Goal: Information Seeking & Learning: Understand process/instructions

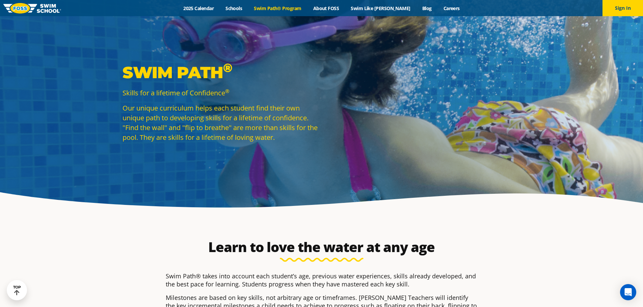
select select "2-years"
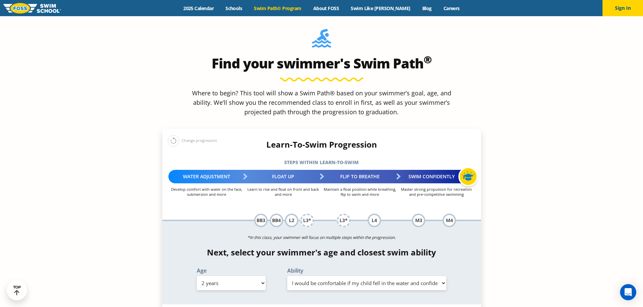
click at [208, 170] on div "Water Adjustment" at bounding box center [206, 177] width 77 height 14
click at [201, 187] on p "Develop comfort with water on the face, submersion and more" at bounding box center [206, 192] width 77 height 10
click at [255, 276] on select "Select Age [DEMOGRAPHIC_DATA] months - 1 year 1 year 2 years 3 years 4 years 5 …" at bounding box center [231, 283] width 69 height 14
click at [367, 276] on select "Select Ability First in-water experience Comfortable with water poured over the…" at bounding box center [366, 283] width 159 height 14
select select "2-years-i-would-be-comfortable-if-my-child-fell-in-the-water-and-confident-they…"
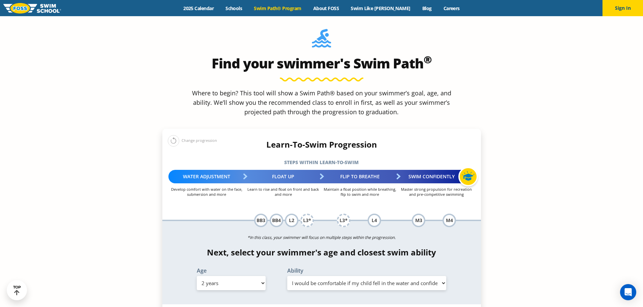
click at [287, 276] on select "Select Ability First in-water experience Comfortable with water poured over the…" at bounding box center [366, 283] width 159 height 14
click at [177, 135] on button at bounding box center [173, 140] width 11 height 11
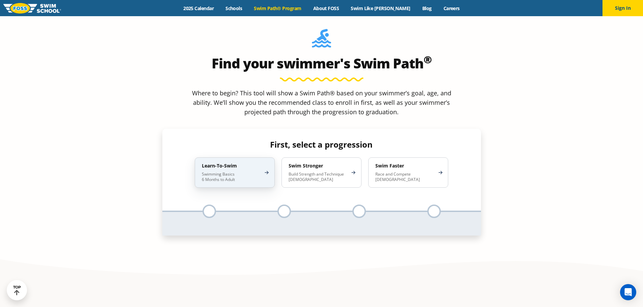
click at [226, 158] on div "Learn-To-Swim Swimming Basics 6 Months to Adult" at bounding box center [235, 173] width 80 height 30
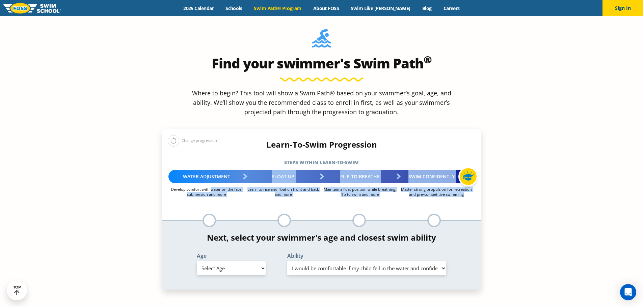
drag, startPoint x: 212, startPoint y: 141, endPoint x: 213, endPoint y: 144, distance: 3.8
click at [213, 144] on div "Learn-To-Swim Progression Steps within Learn-to-Swim More about the Learn-To-Sw…" at bounding box center [321, 183] width 319 height 87
click at [221, 143] on div "Learn-To-Swim Progression Steps within Learn-to-Swim More about the Learn-To-Sw…" at bounding box center [321, 183] width 319 height 87
drag, startPoint x: 211, startPoint y: 137, endPoint x: 217, endPoint y: 145, distance: 10.5
click at [217, 145] on div "Learn-To-Swim Progression Steps within Learn-to-Swim More about the Learn-To-Sw…" at bounding box center [321, 183] width 319 height 87
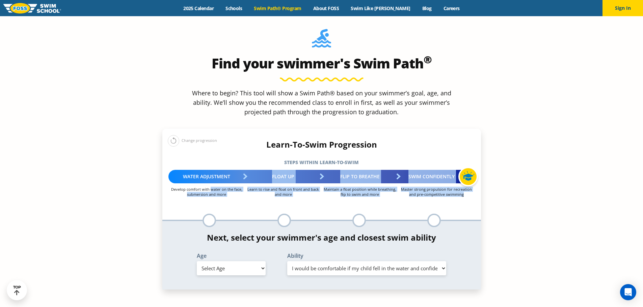
click at [223, 187] on p "Develop comfort with water on the face, submersion and more" at bounding box center [206, 192] width 77 height 10
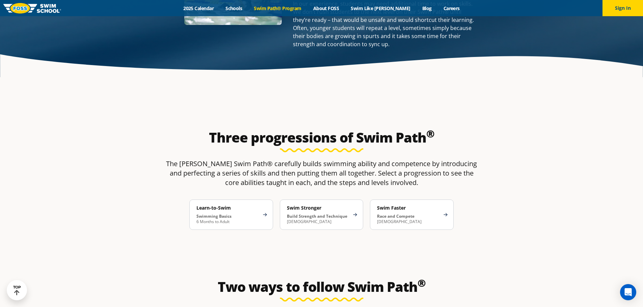
scroll to position [1148, 0]
